Goal: Check status: Check status

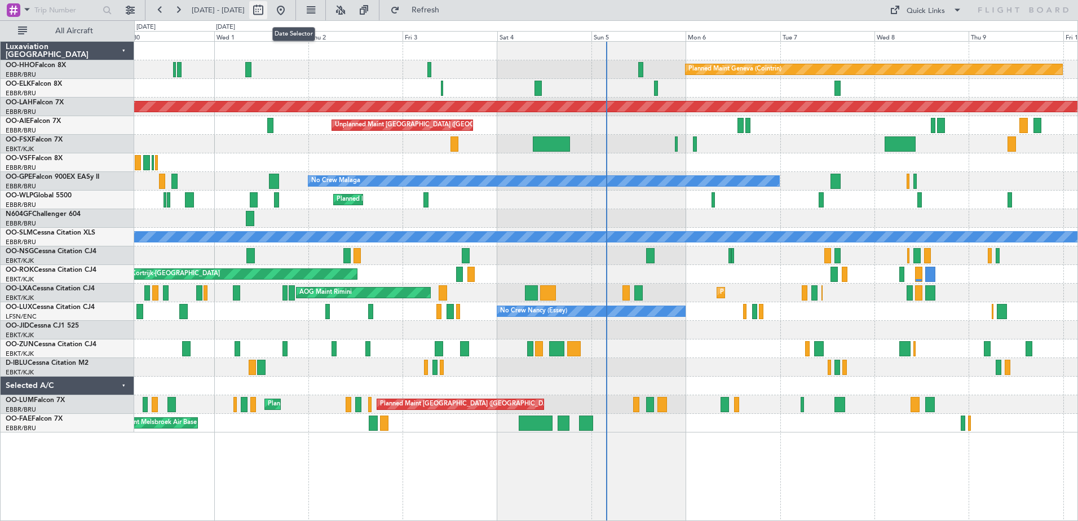
click at [267, 8] on button at bounding box center [258, 10] width 18 height 18
select select "9"
select select "2025"
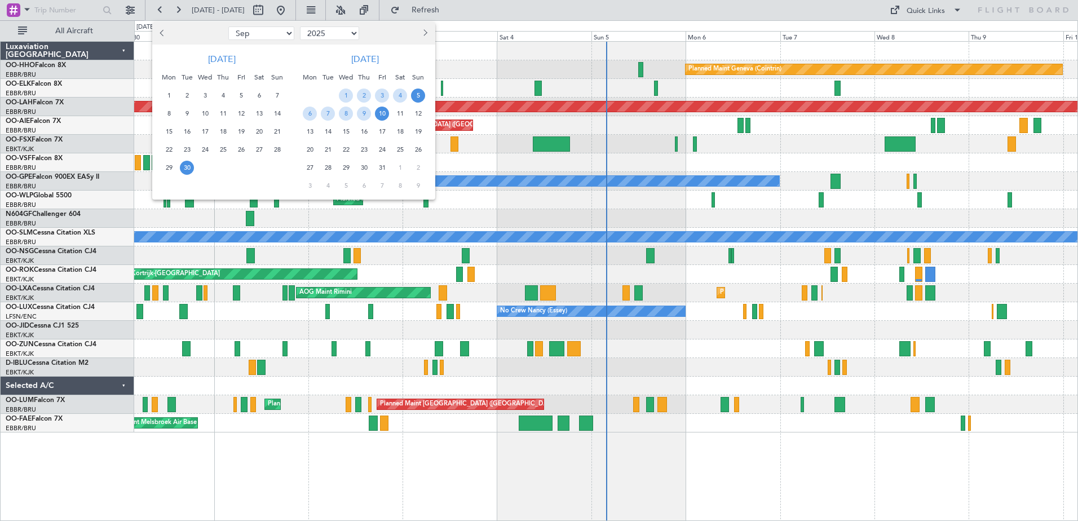
click at [418, 92] on span "5" at bounding box center [418, 96] width 14 height 14
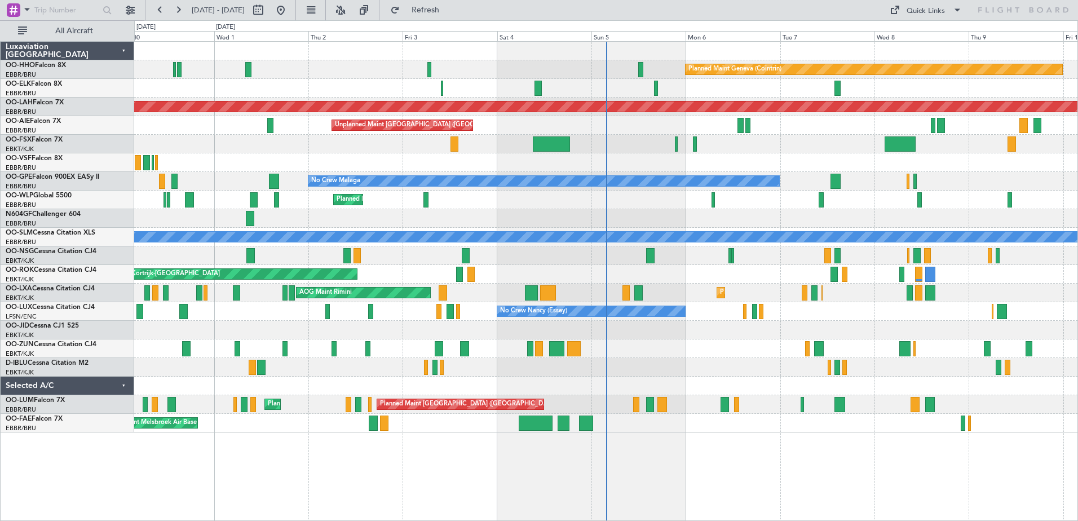
select select "10"
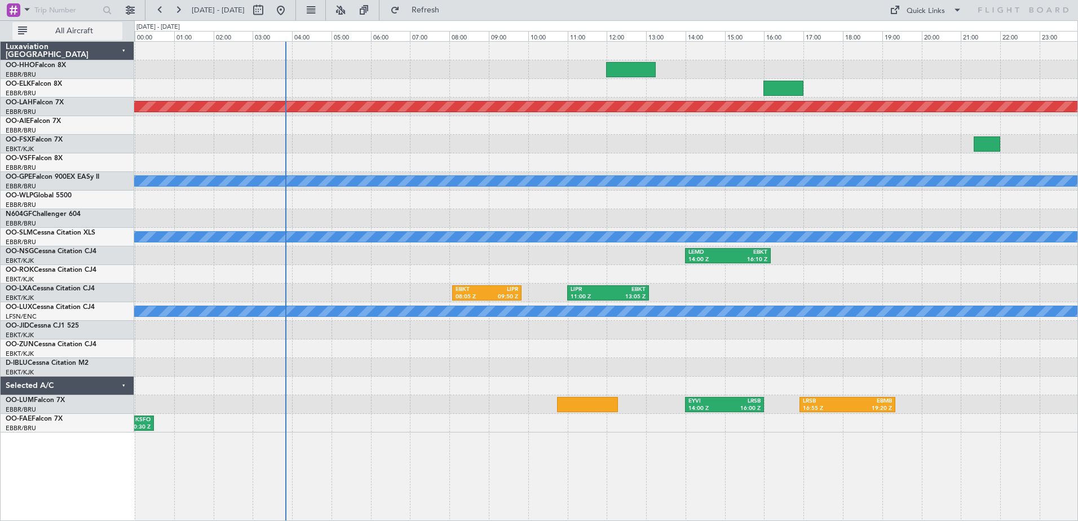
click at [92, 28] on span "All Aircraft" at bounding box center [74, 31] width 90 height 8
